Goal: Task Accomplishment & Management: Manage account settings

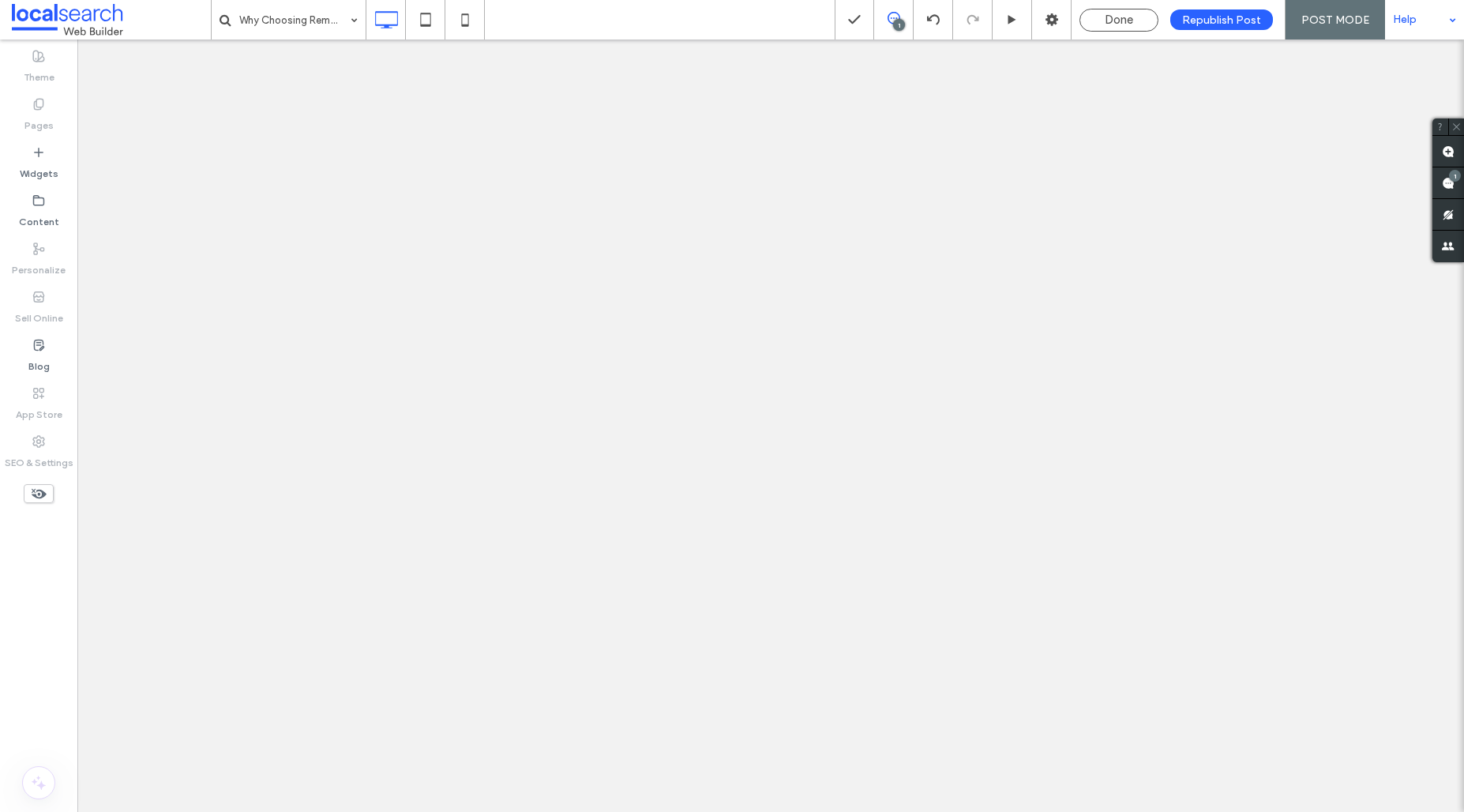
click at [26, 458] on label "SEO & Settings" at bounding box center [39, 459] width 68 height 23
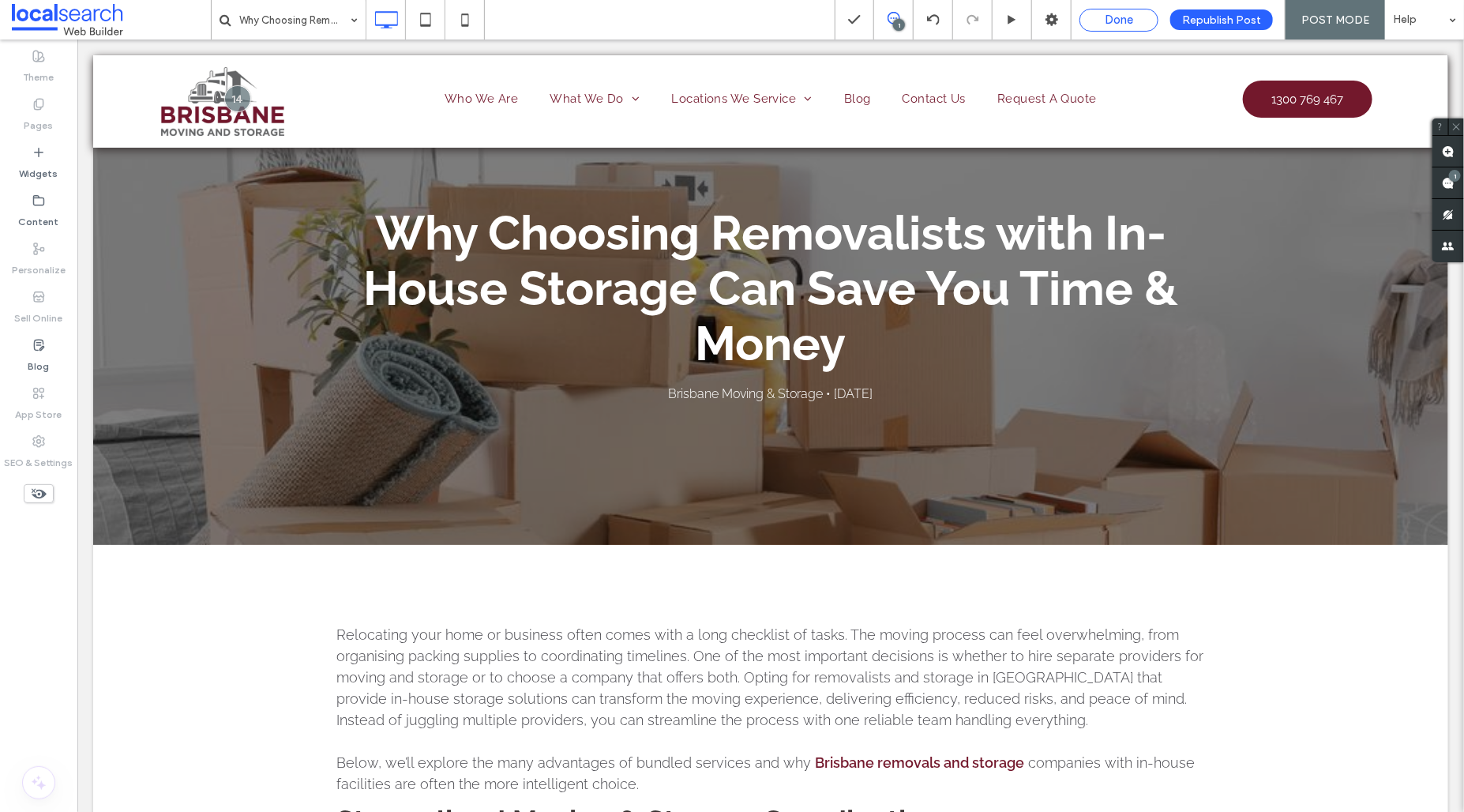
click at [1117, 16] on span "Done" at bounding box center [1118, 20] width 28 height 14
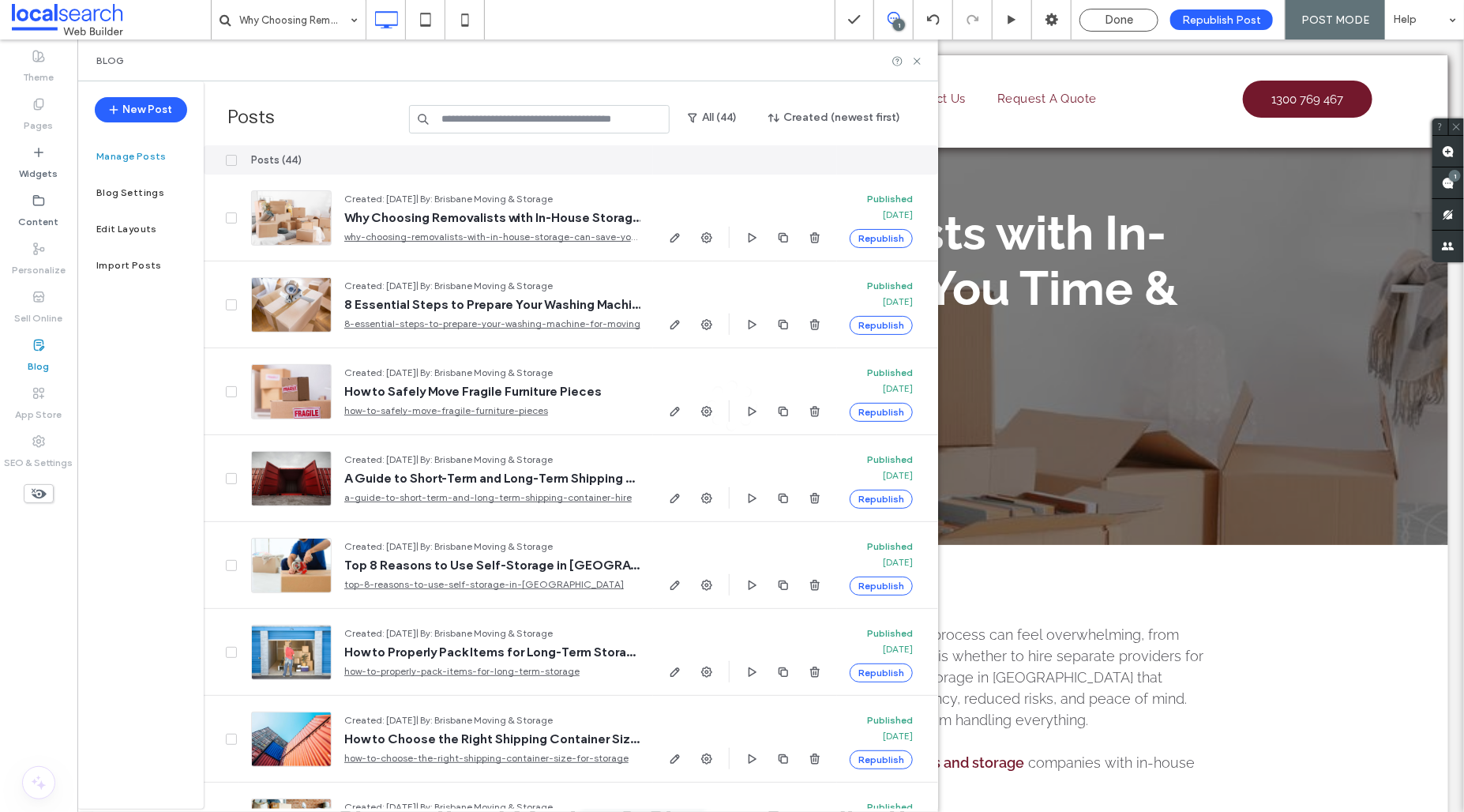
click at [1130, 18] on span "Done" at bounding box center [1118, 20] width 28 height 14
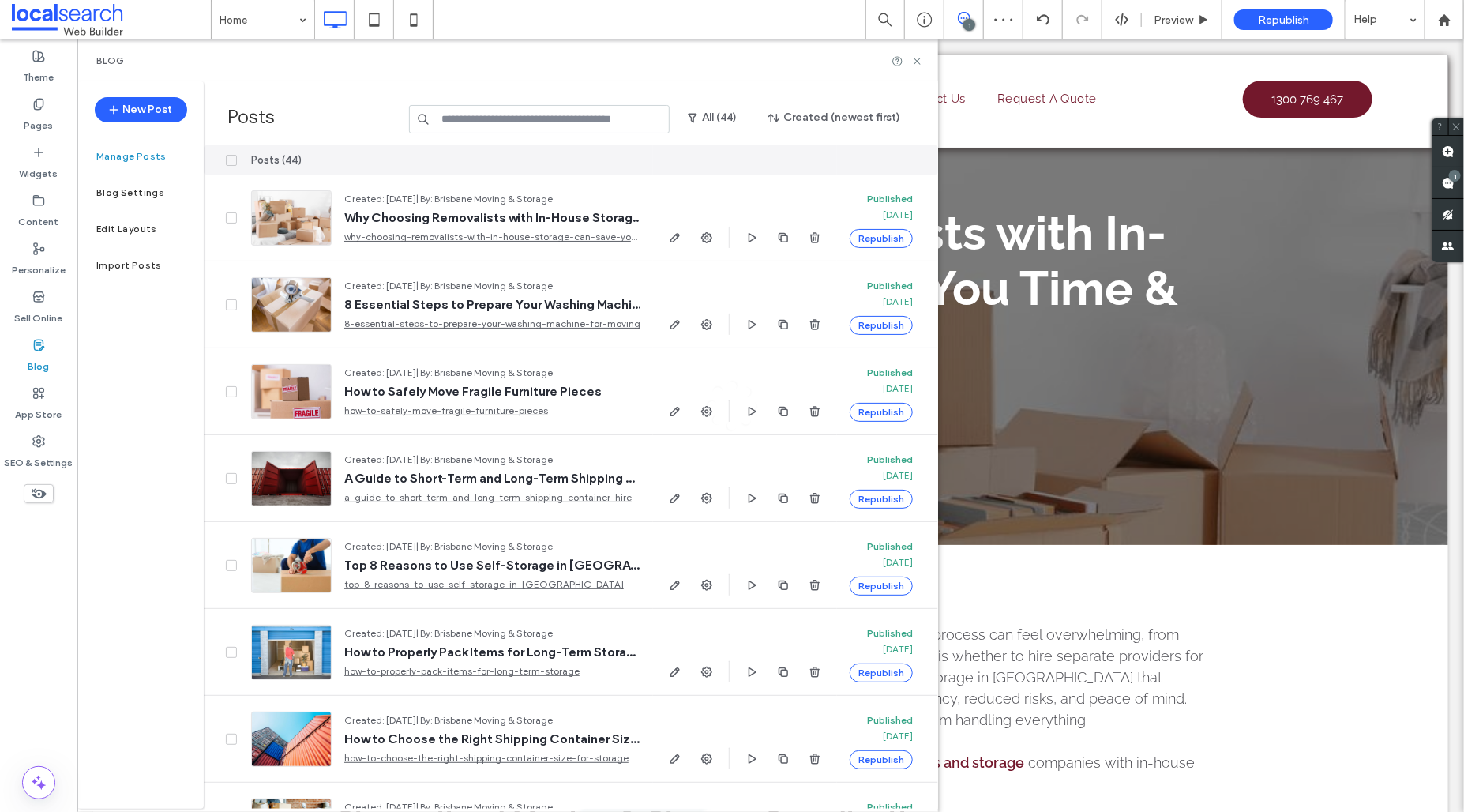
click at [919, 53] on div "Home 1 Preview Republish Help Site Comments Team & Clients Automate new comment…" at bounding box center [732, 406] width 1464 height 812
click at [42, 461] on label "SEO & Settings" at bounding box center [39, 459] width 68 height 23
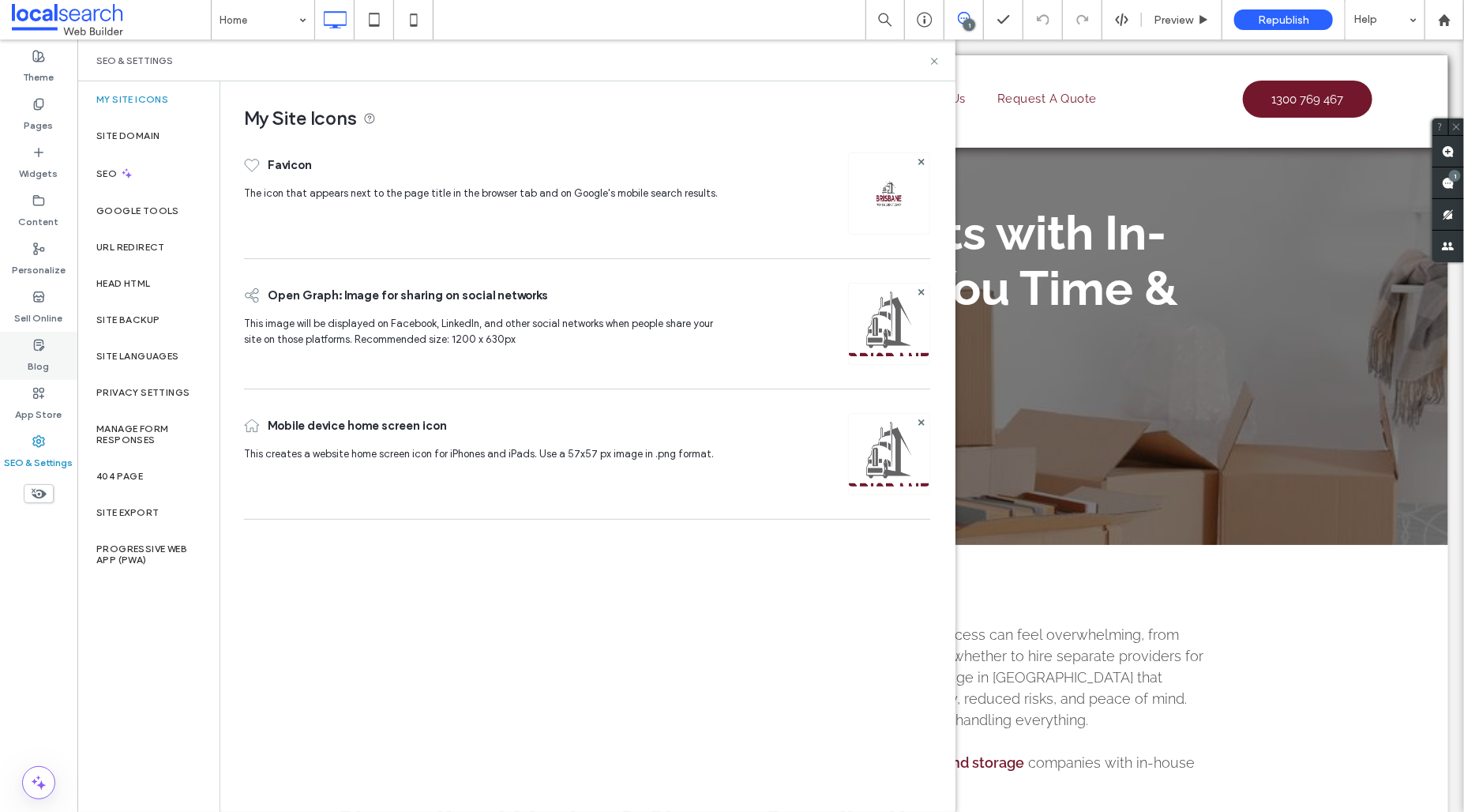
click at [52, 333] on div "Blog" at bounding box center [39, 356] width 77 height 48
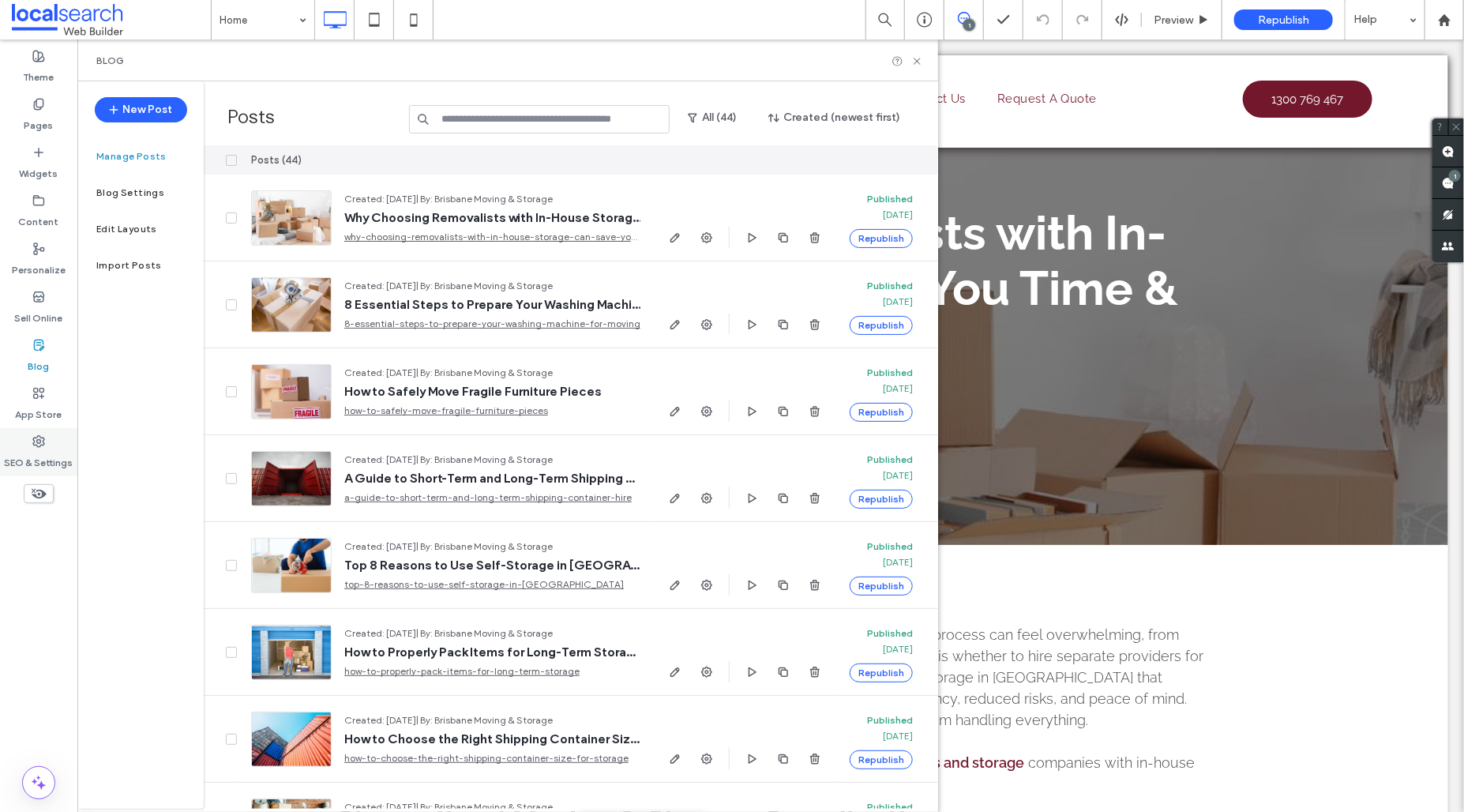
click at [44, 453] on label "SEO & Settings" at bounding box center [39, 459] width 68 height 23
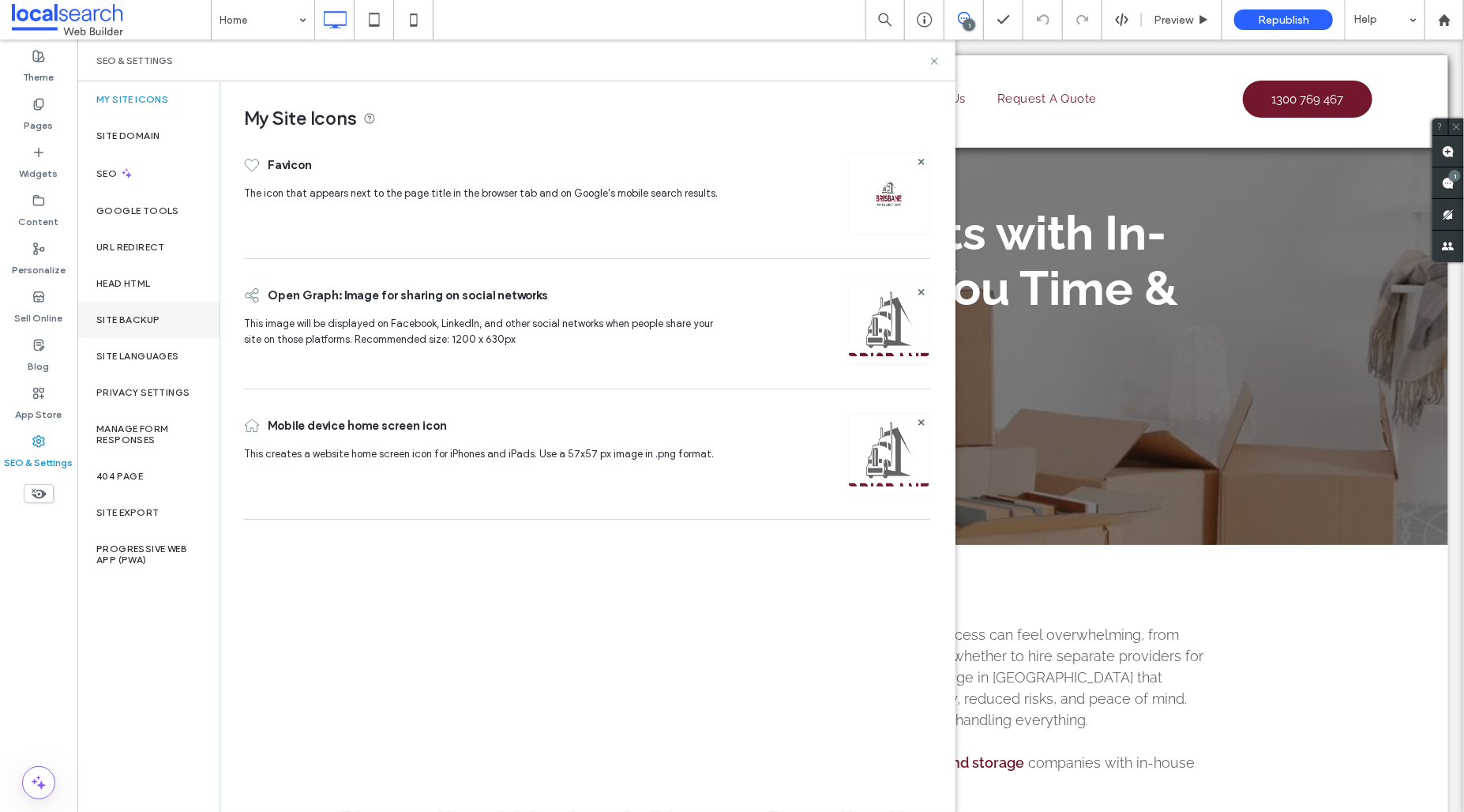
click at [151, 336] on div "Site Backup" at bounding box center [148, 319] width 142 height 36
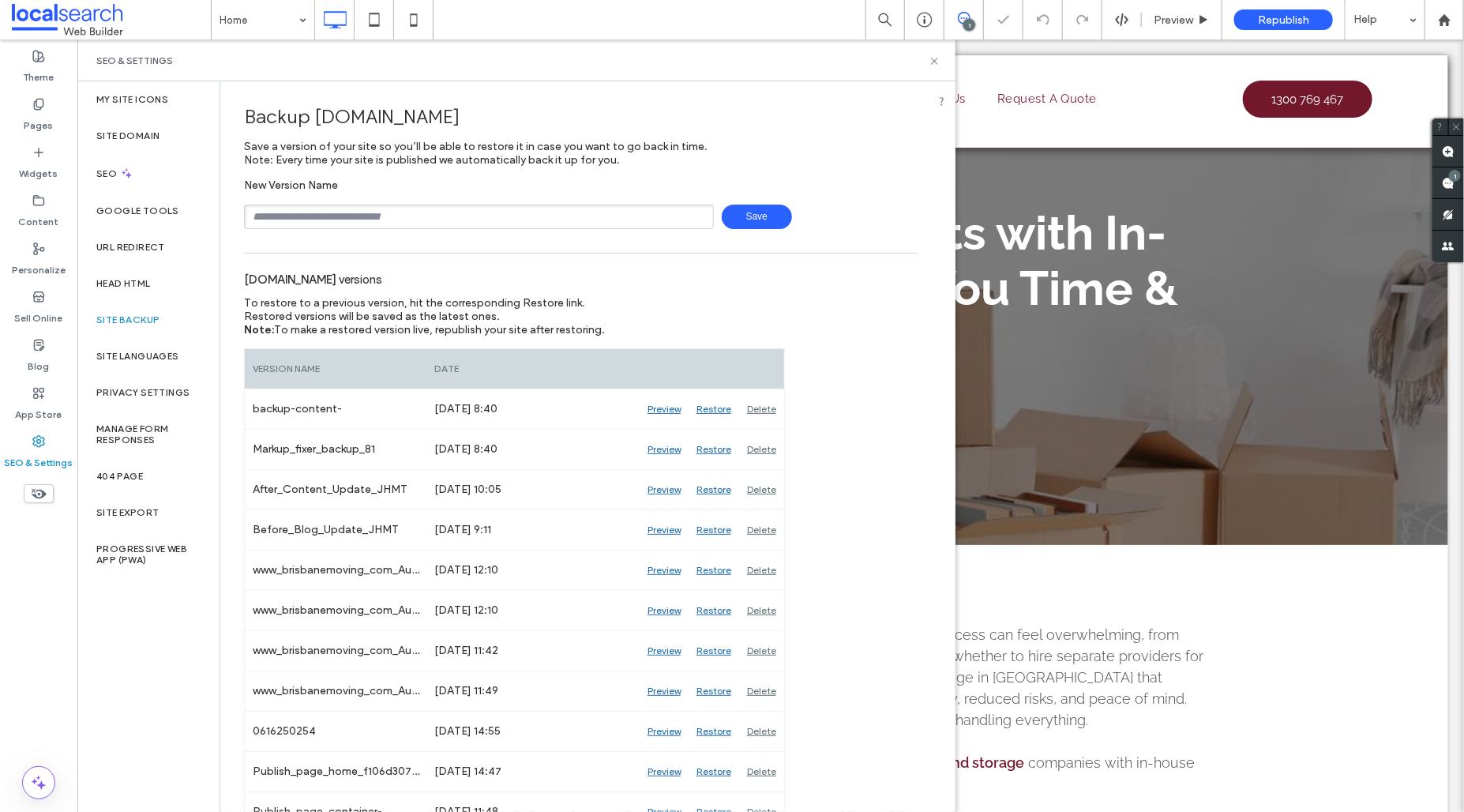
click at [409, 222] on input "text" at bounding box center [479, 216] width 470 height 24
type input "**********"
click at [742, 221] on span "Save" at bounding box center [757, 216] width 70 height 24
